Goal: Task Accomplishment & Management: Manage account settings

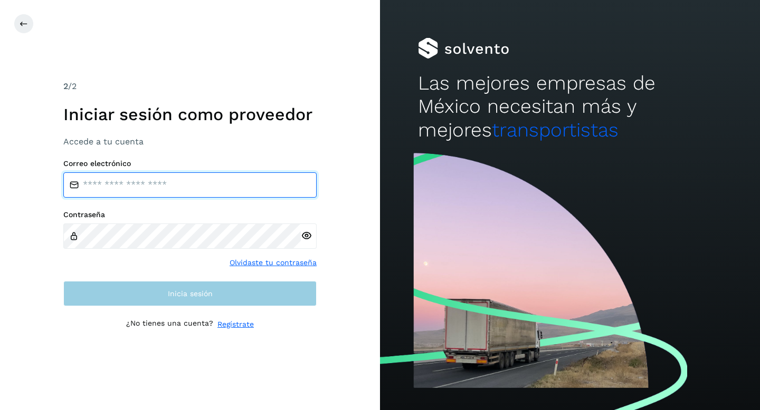
type input "**********"
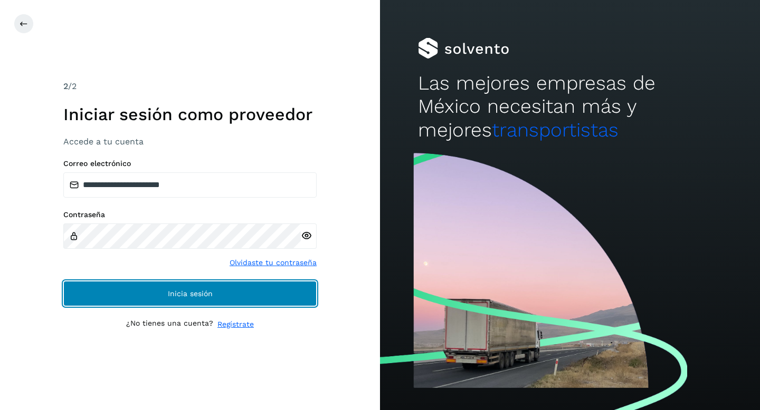
click at [226, 292] on button "Inicia sesión" at bounding box center [189, 293] width 253 height 25
click at [276, 291] on button "Inicia sesión" at bounding box center [189, 293] width 253 height 25
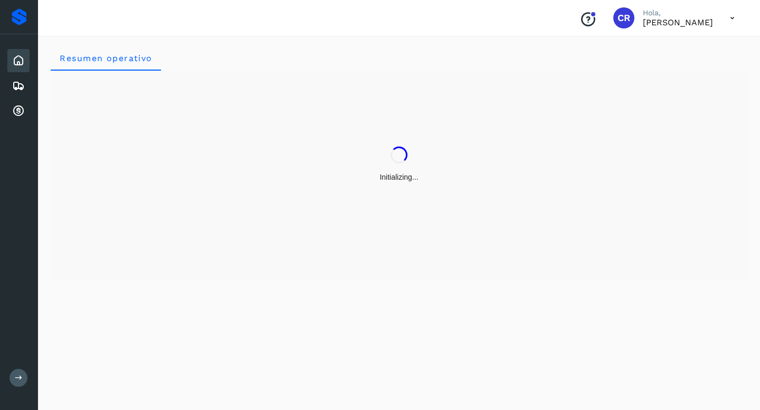
click at [30, 120] on div "Inicio Embarques Cuentas por cobrar" at bounding box center [19, 85] width 38 height 103
click at [24, 119] on div "Cuentas por cobrar" at bounding box center [18, 111] width 22 height 23
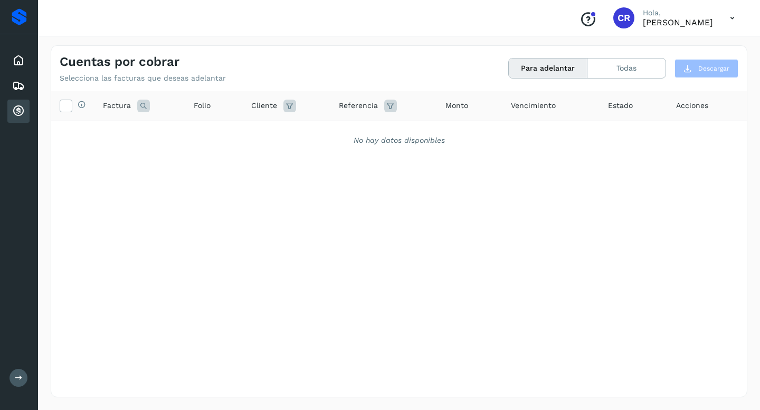
click at [16, 110] on icon at bounding box center [18, 111] width 13 height 13
